Goal: Task Accomplishment & Management: Complete application form

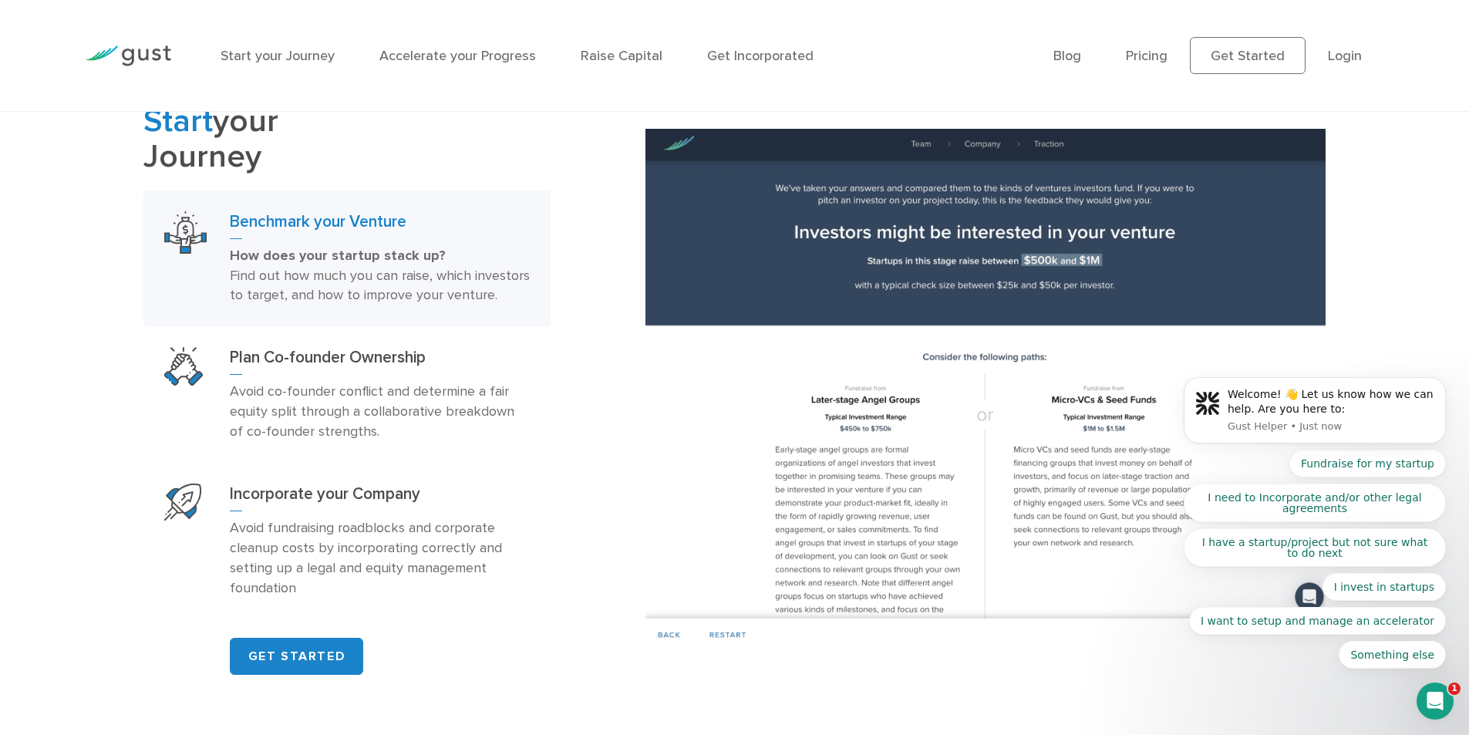
scroll to position [1002, 0]
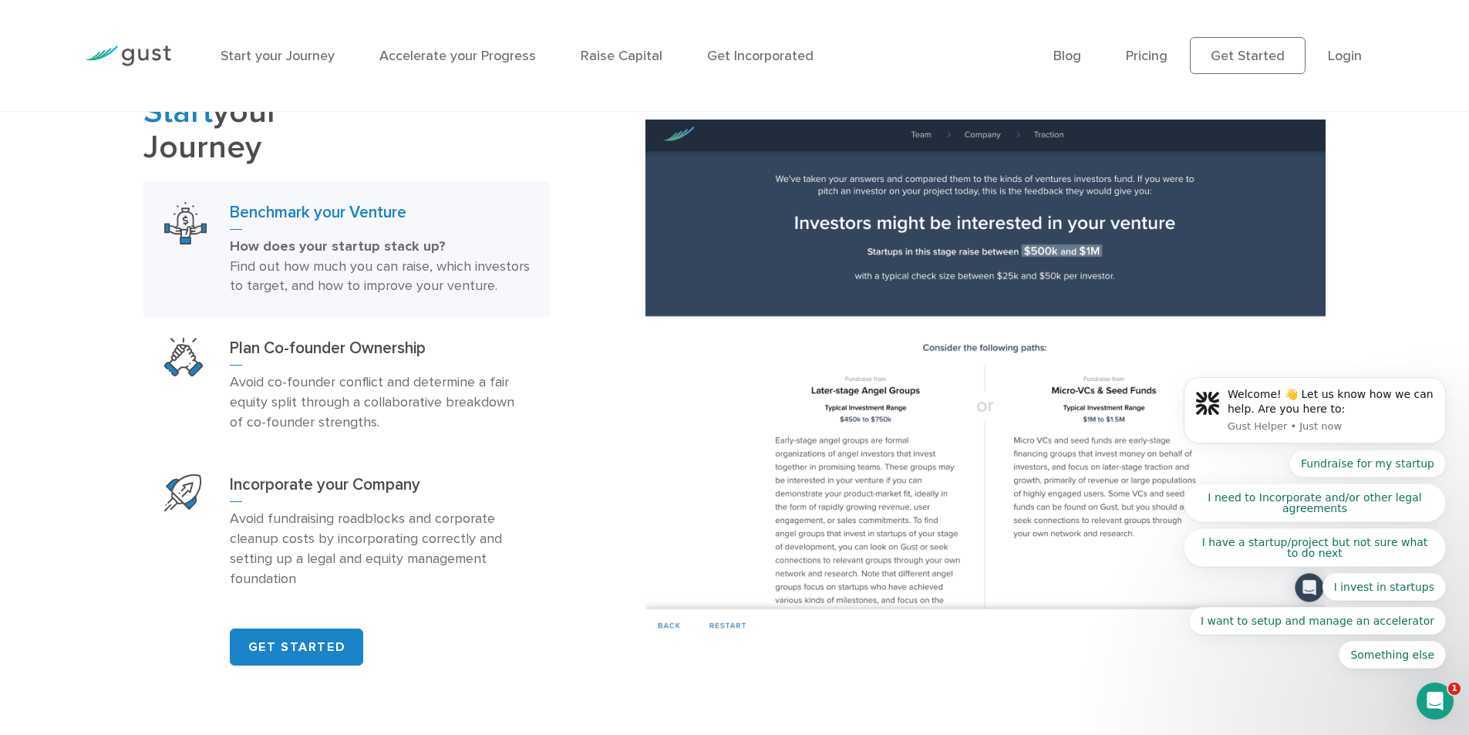
click at [1175, 62] on ul "Blog FAQ Pricing Get Started Login Login" at bounding box center [1218, 55] width 331 height 37
click at [1167, 59] on link "Pricing" at bounding box center [1147, 56] width 42 height 16
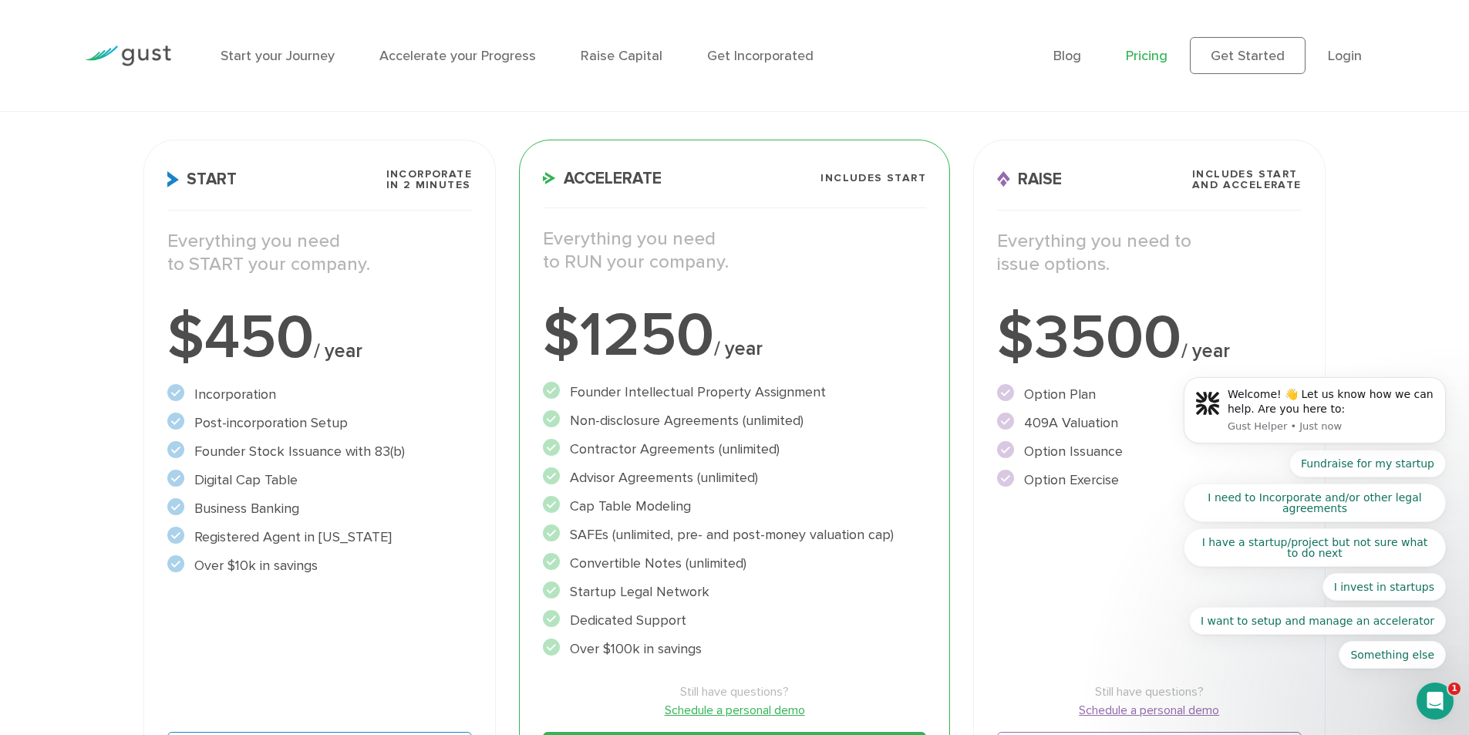
scroll to position [231, 0]
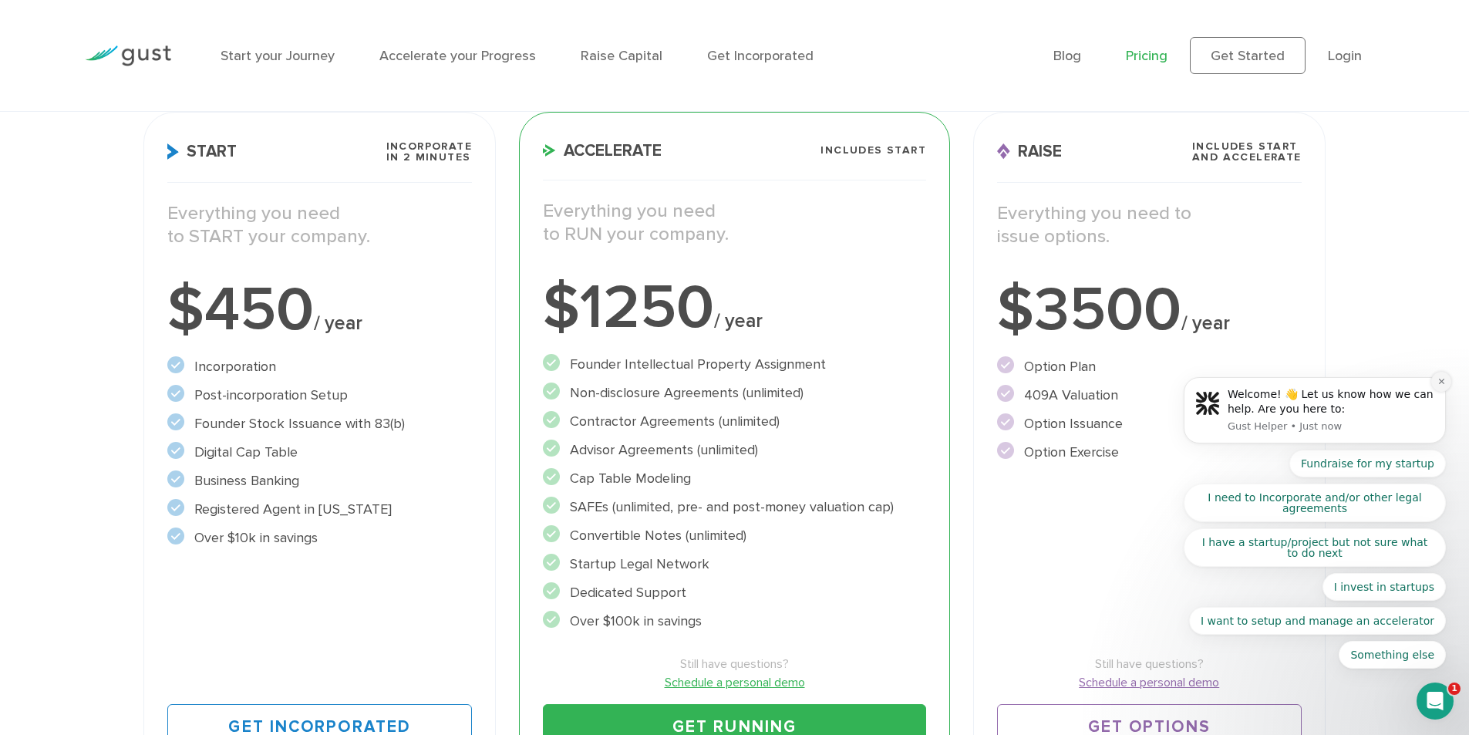
click at [1440, 379] on icon "Dismiss notification" at bounding box center [1441, 381] width 8 height 8
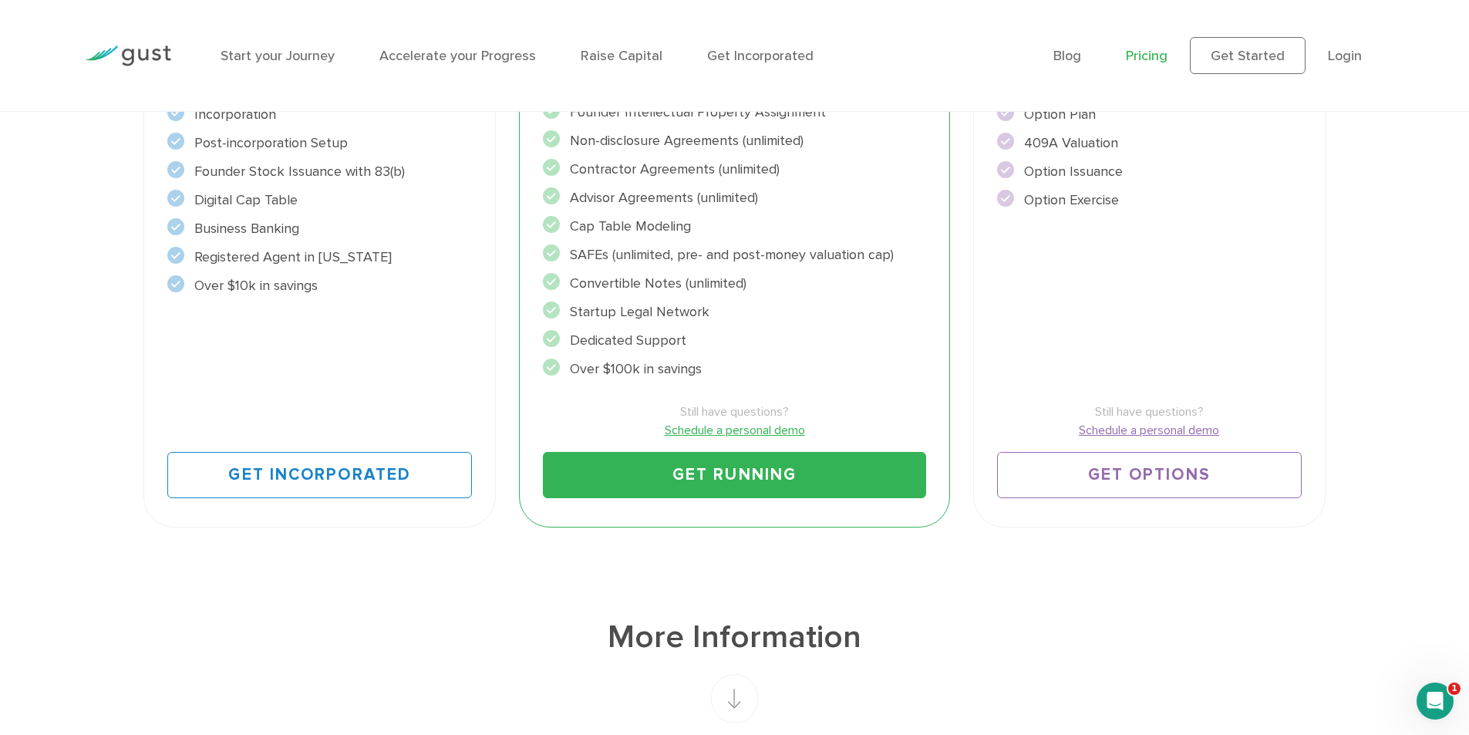
scroll to position [385, 0]
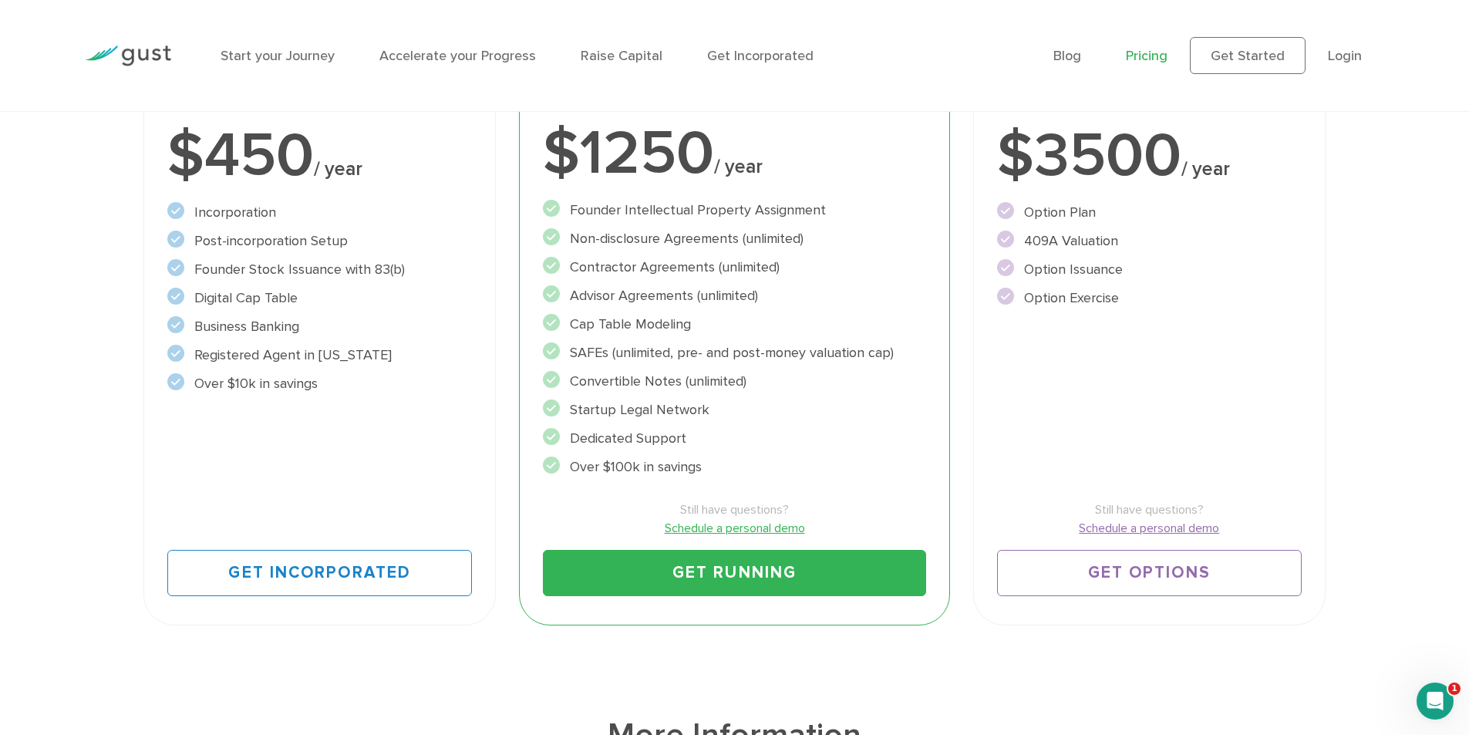
click at [779, 528] on link "Schedule a personal demo" at bounding box center [734, 528] width 383 height 19
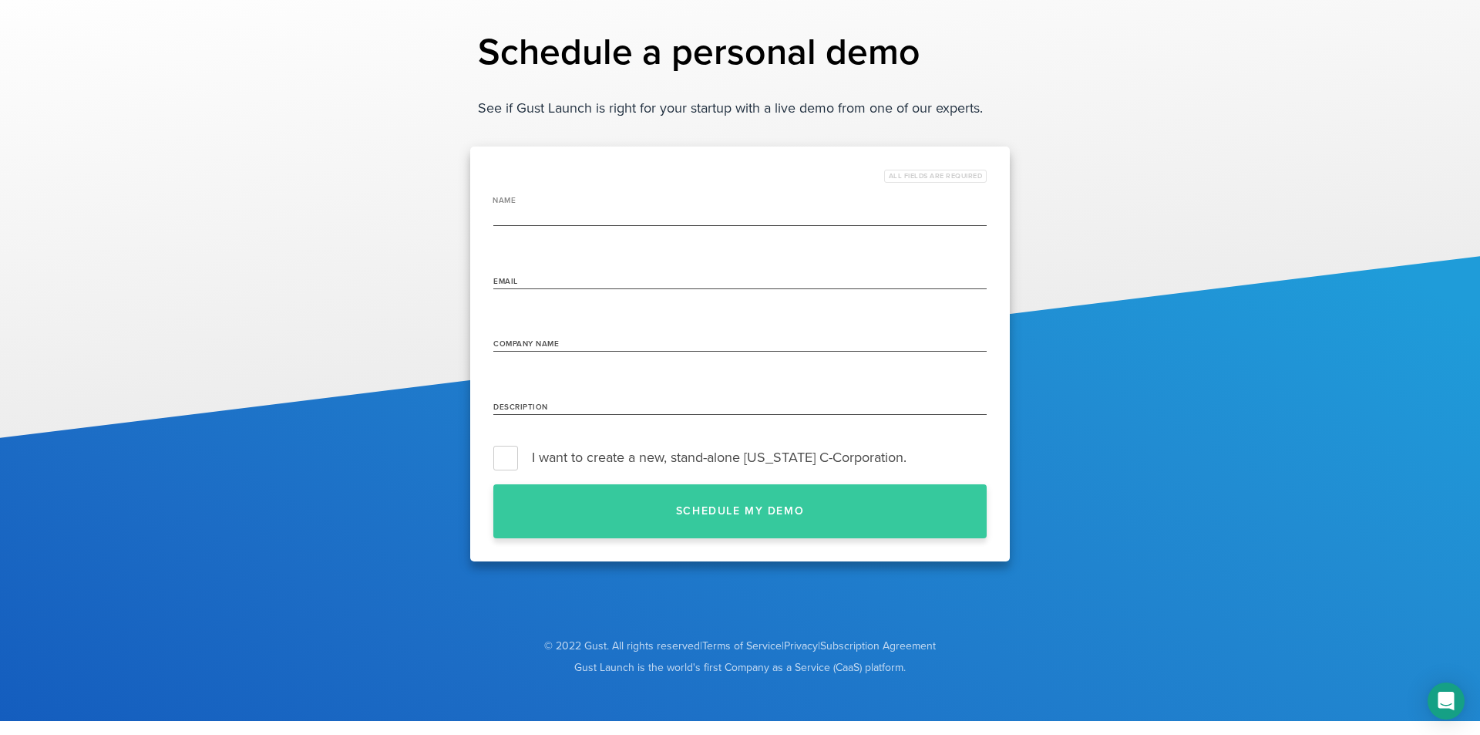
click at [597, 209] on input "name" at bounding box center [739, 214] width 493 height 25
type input "Alex Lowenthal"
click at [601, 281] on input "lowenthal.alex@gmail.com" at bounding box center [739, 276] width 493 height 25
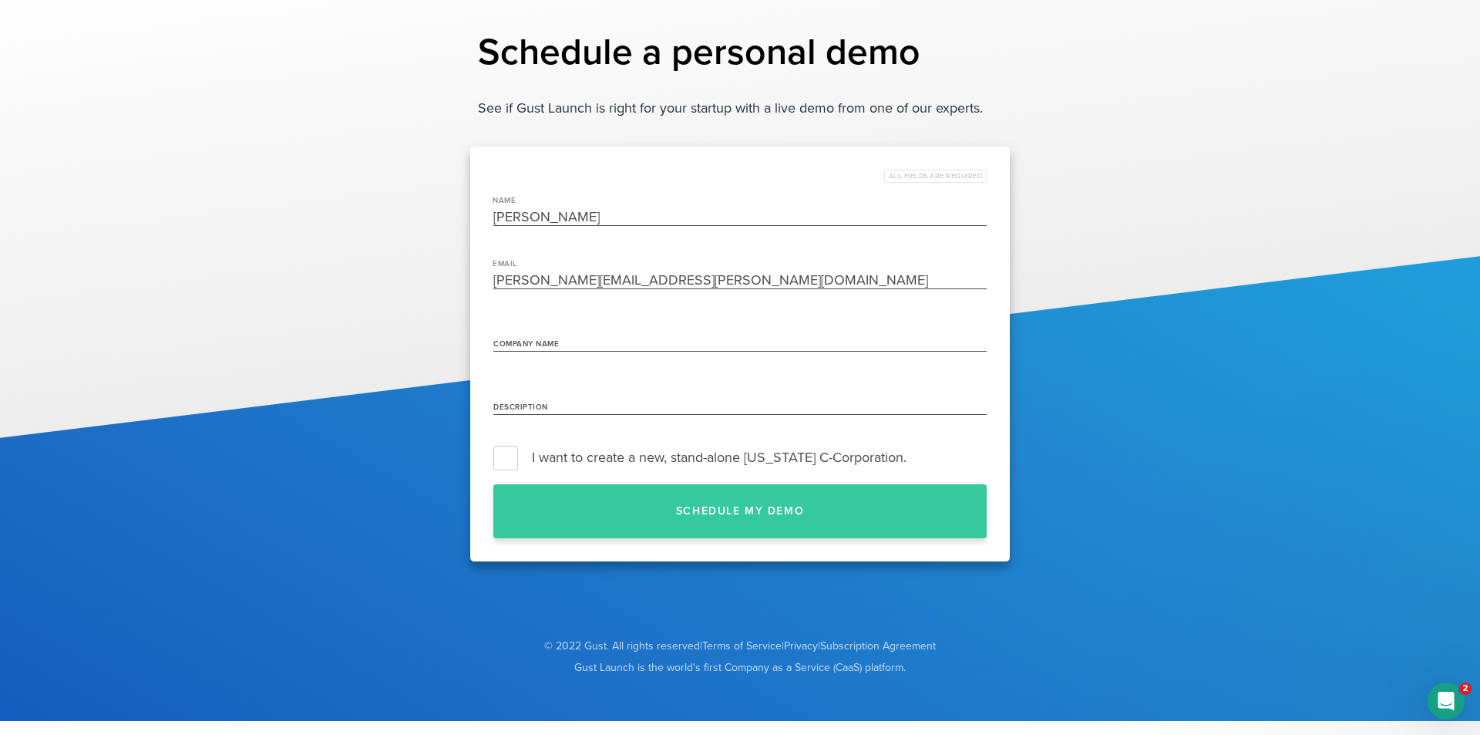
click at [601, 281] on input "lowenthal.alex@gmail.com" at bounding box center [739, 276] width 493 height 25
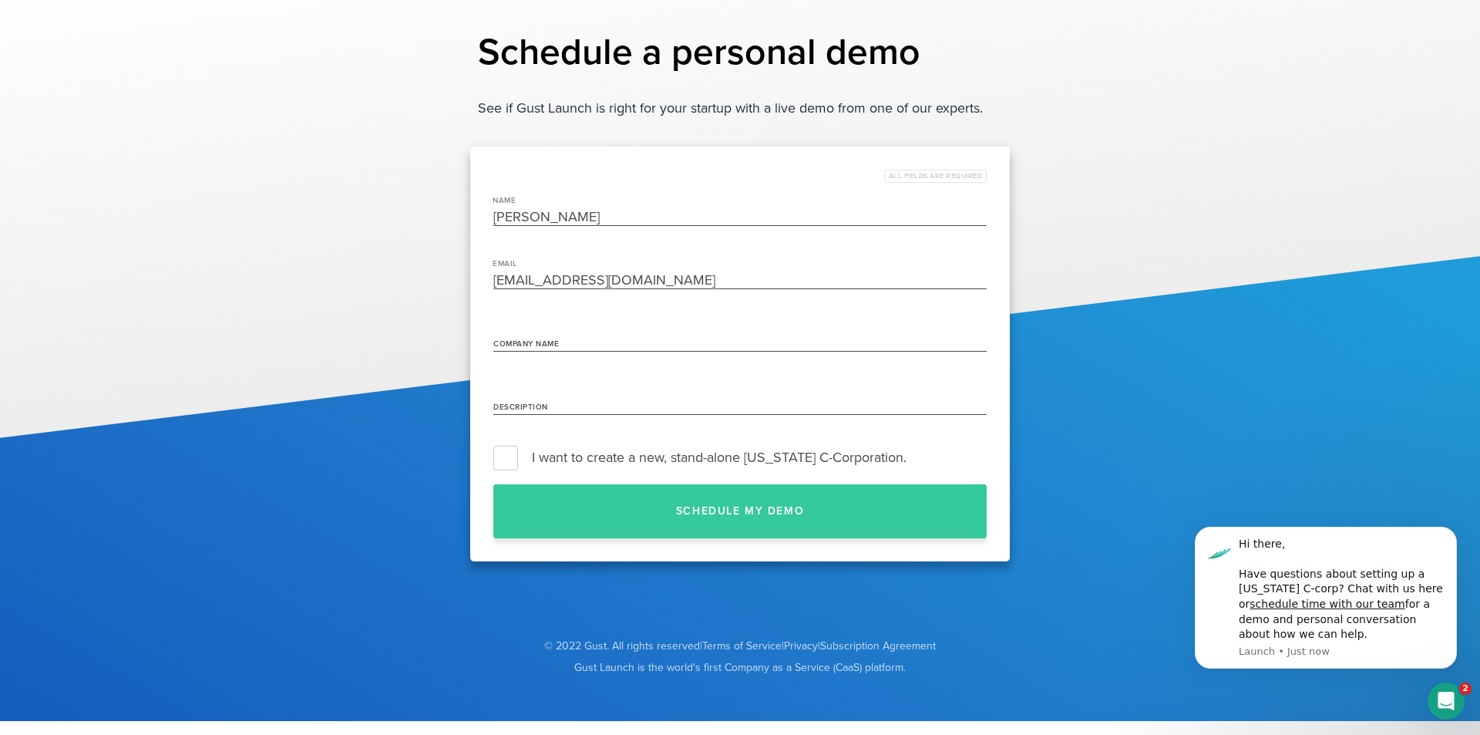
type input "admin@bagtaggolf.com"
click at [558, 335] on input "Company Name" at bounding box center [739, 340] width 493 height 25
type input "Bag Tag"
click at [554, 398] on input "Description" at bounding box center [739, 402] width 493 height 25
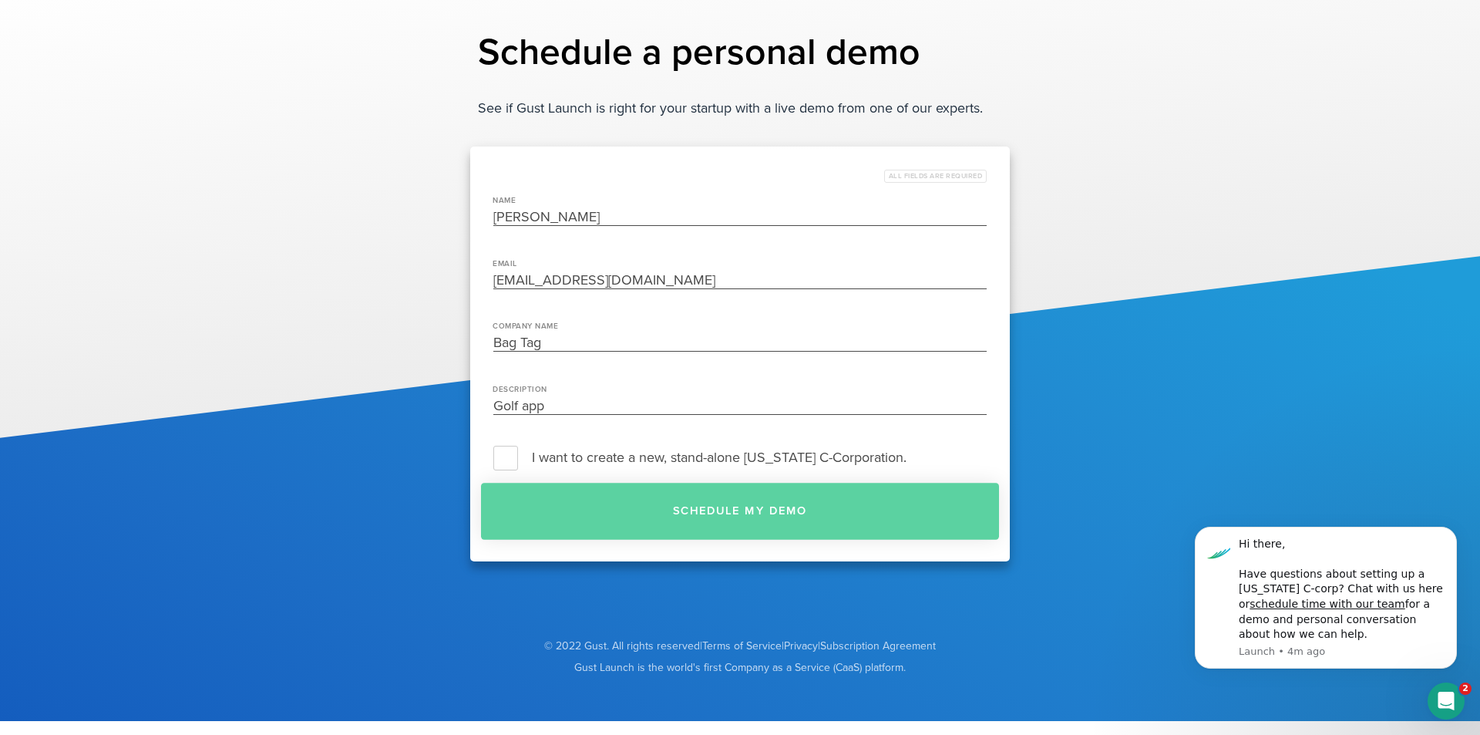
type input "Golf app"
click at [662, 513] on button "Schedule my demo" at bounding box center [740, 511] width 518 height 57
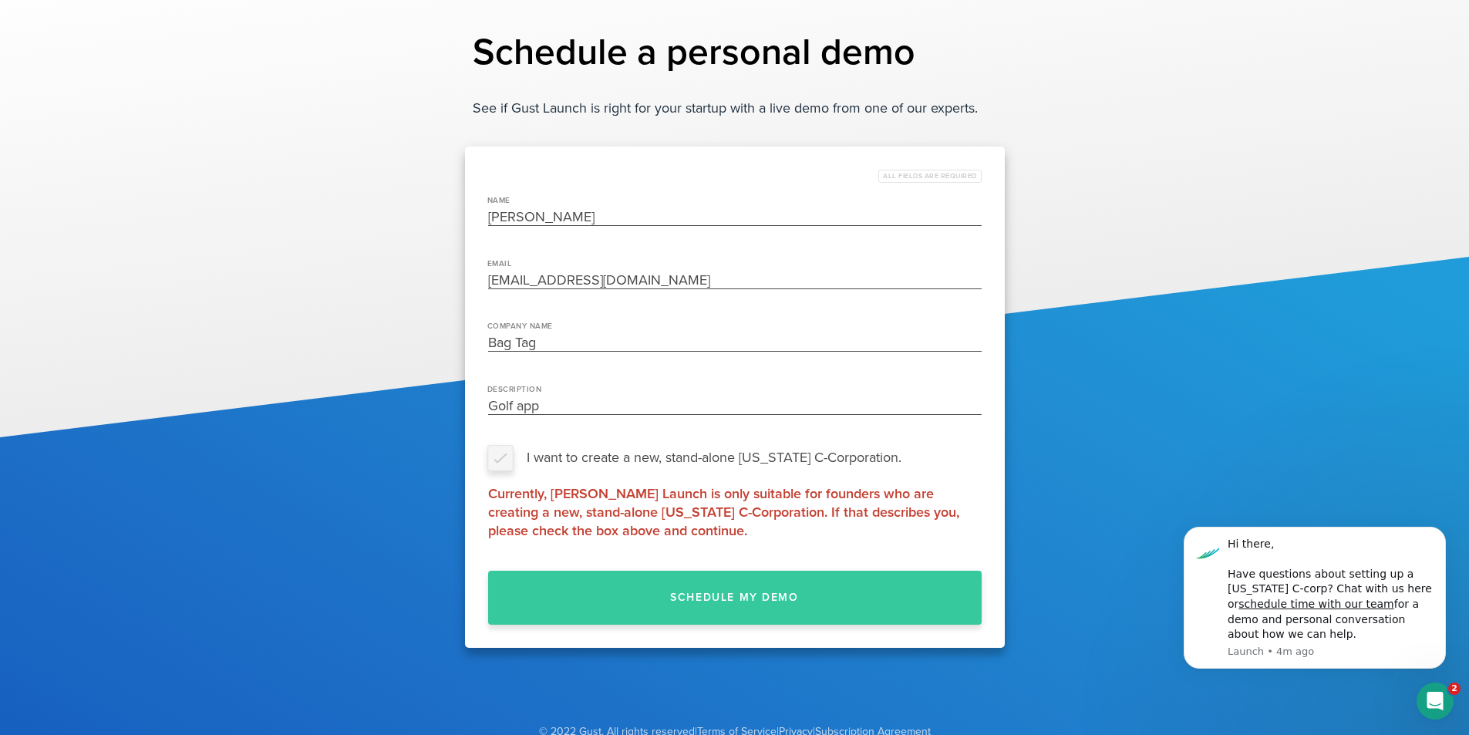
click at [500, 453] on label "I want to create a new, stand-alone Delaware C-Corporation." at bounding box center [734, 457] width 493 height 23
click at [981, 457] on input "I want to create a new, stand-alone Delaware C-Corporation." at bounding box center [981, 457] width 0 height 0
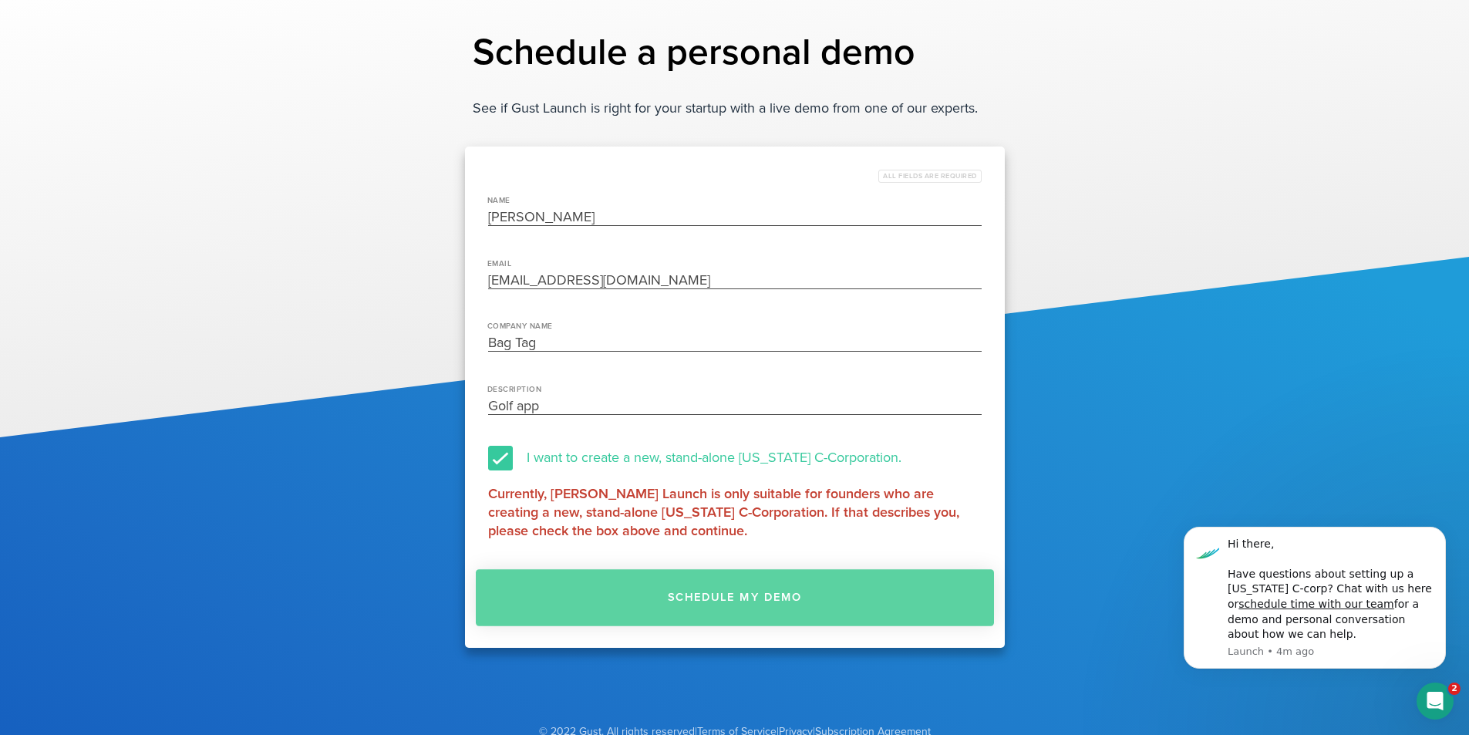
click at [742, 594] on button "Schedule my demo" at bounding box center [735, 597] width 518 height 57
